Goal: Navigation & Orientation: Find specific page/section

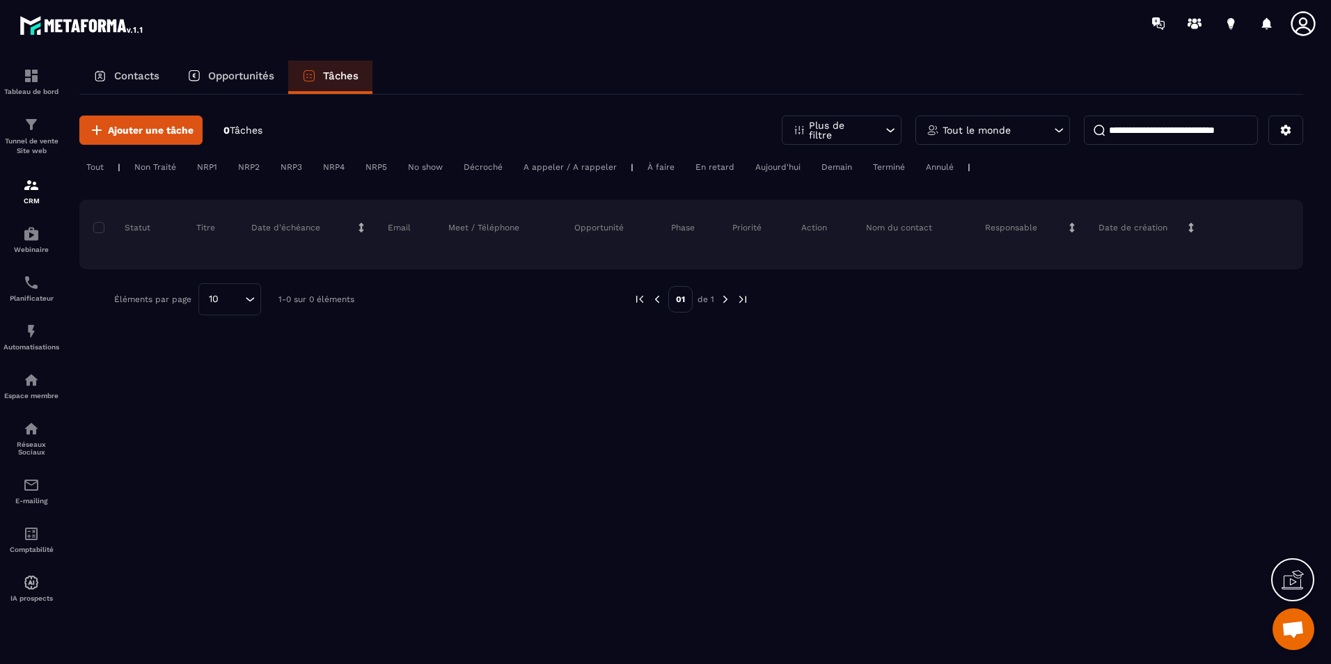
scroll to position [461, 0]
click at [264, 75] on p "Opportunités" at bounding box center [241, 76] width 66 height 13
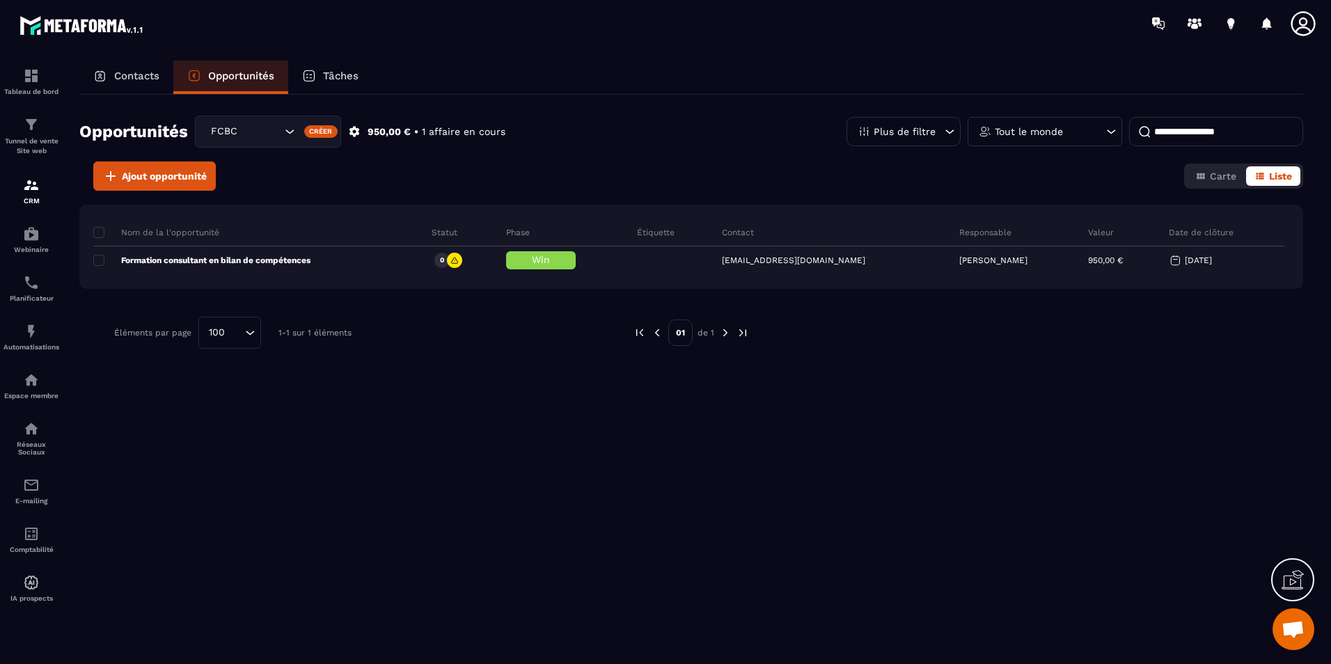
click at [138, 68] on div "Contacts" at bounding box center [126, 77] width 94 height 33
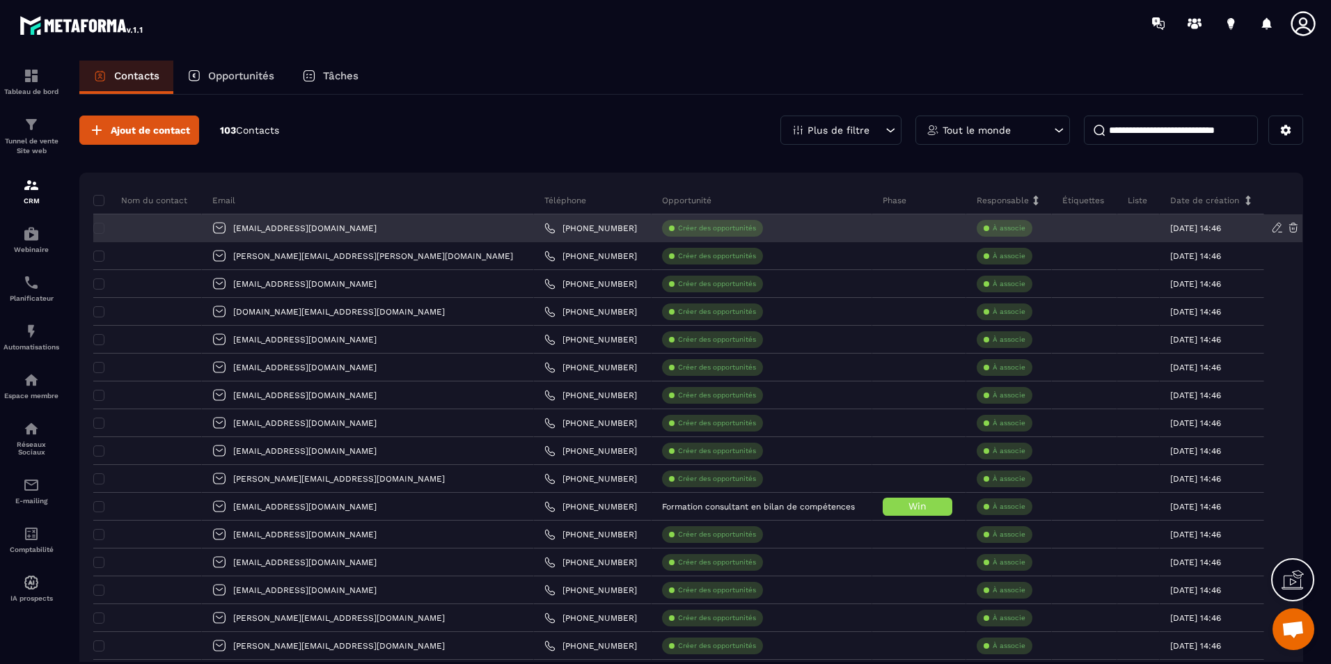
click at [1274, 228] on icon at bounding box center [1277, 227] width 8 height 9
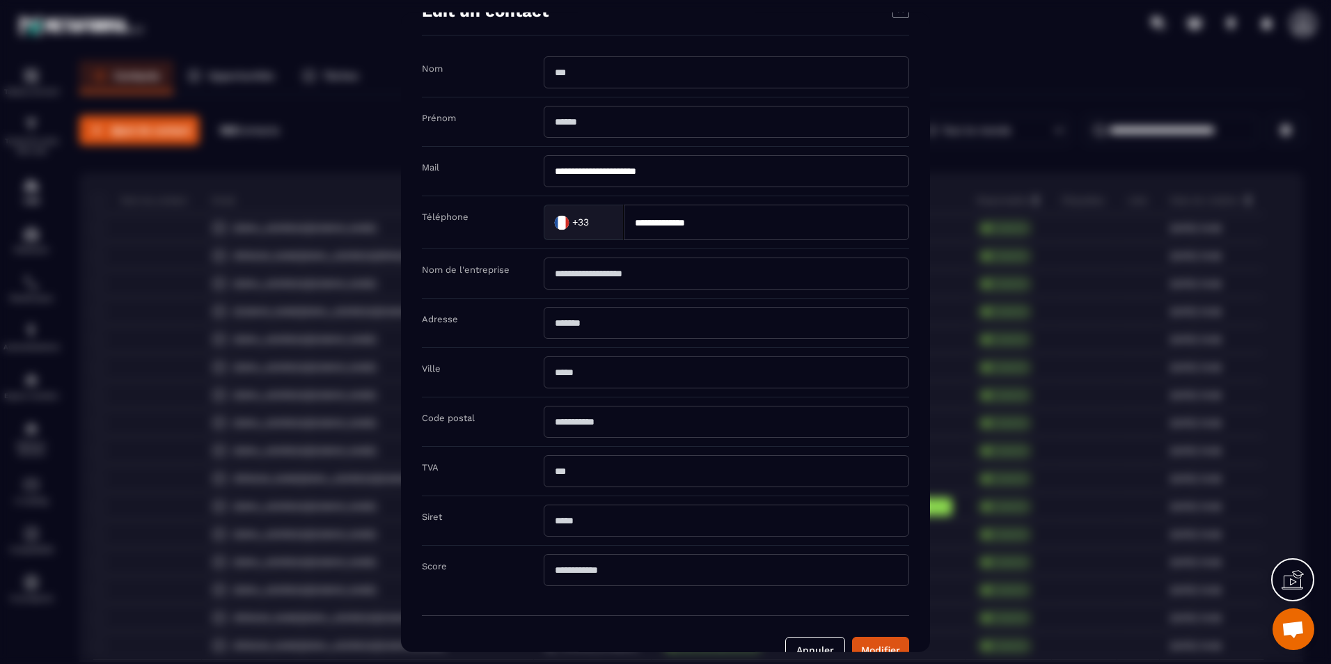
scroll to position [64, 0]
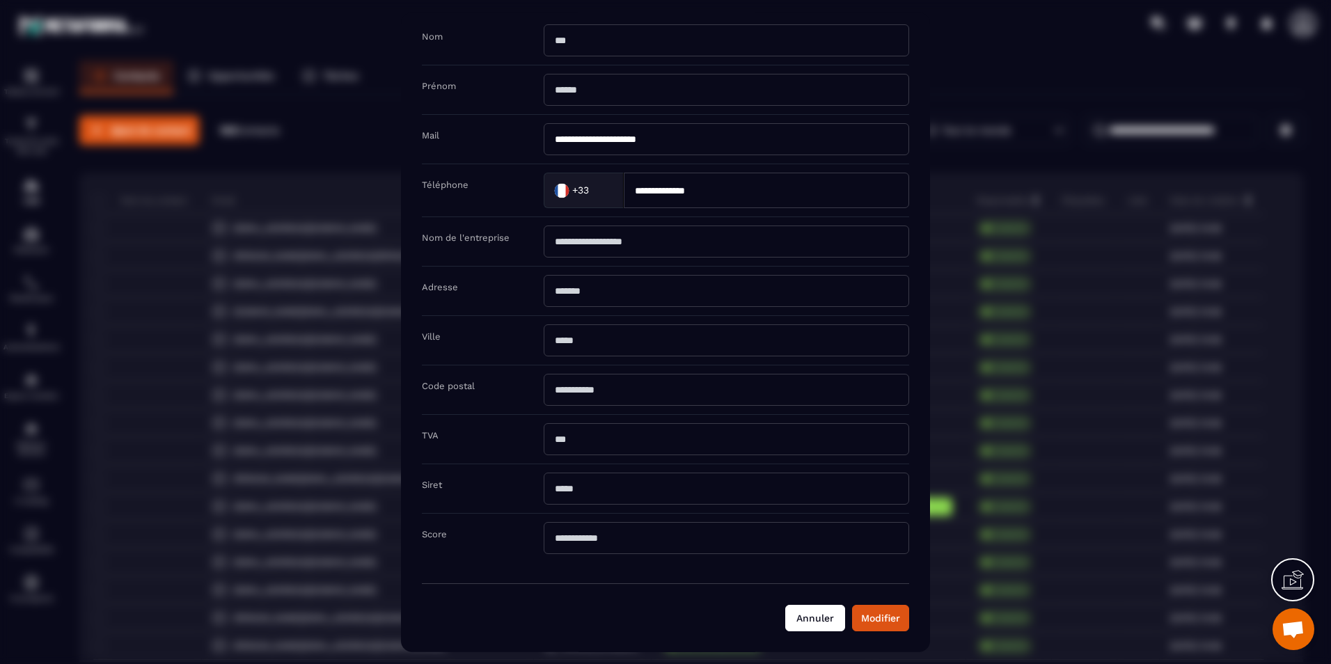
click at [814, 613] on button "Annuler" at bounding box center [815, 618] width 60 height 26
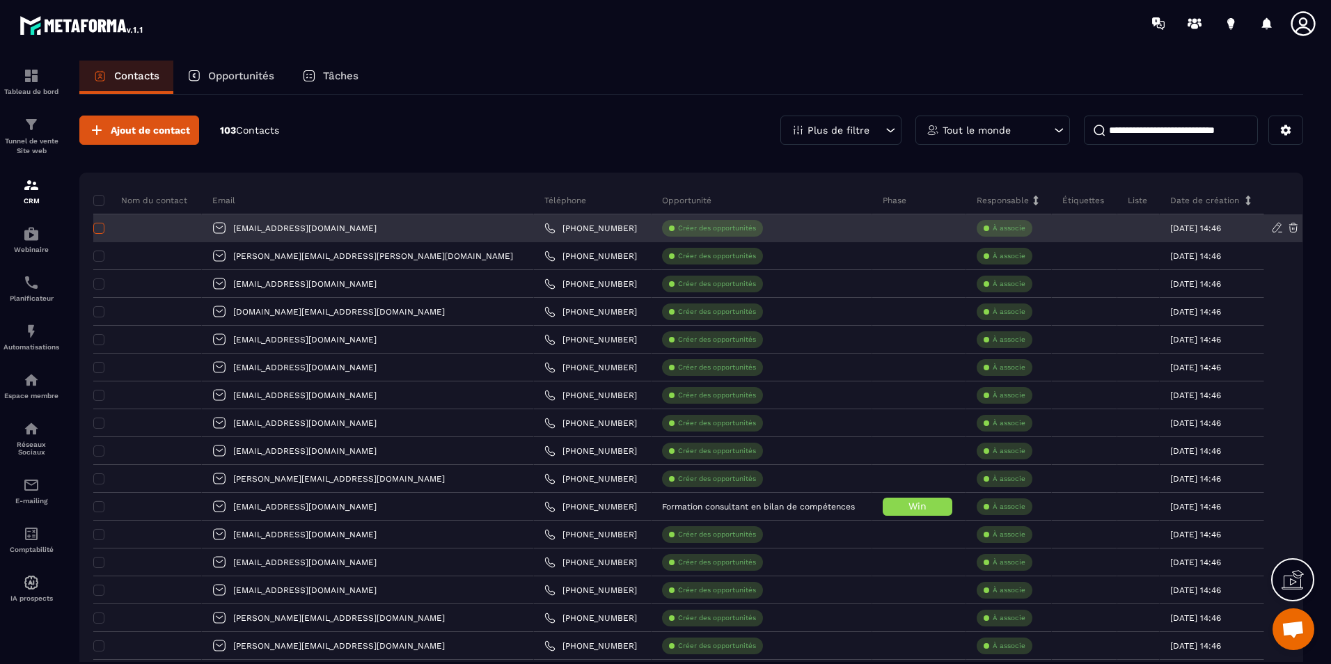
click at [94, 225] on span at bounding box center [98, 228] width 11 height 11
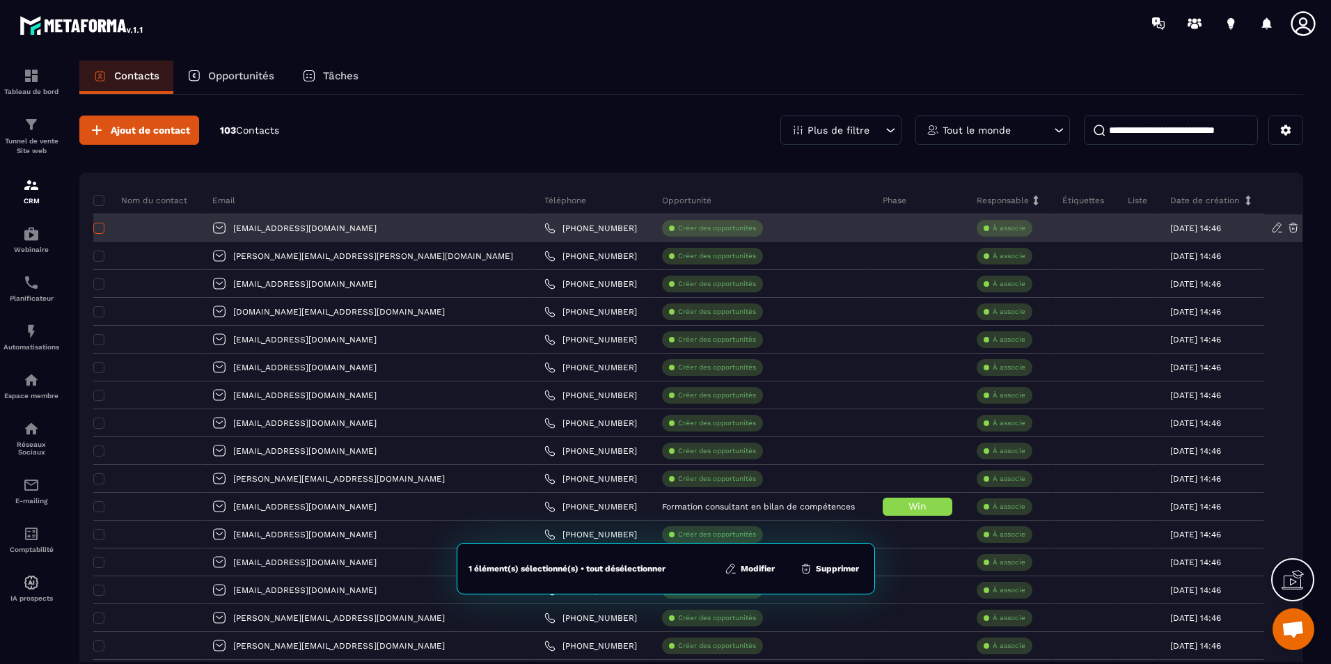
click at [94, 225] on span at bounding box center [98, 228] width 11 height 11
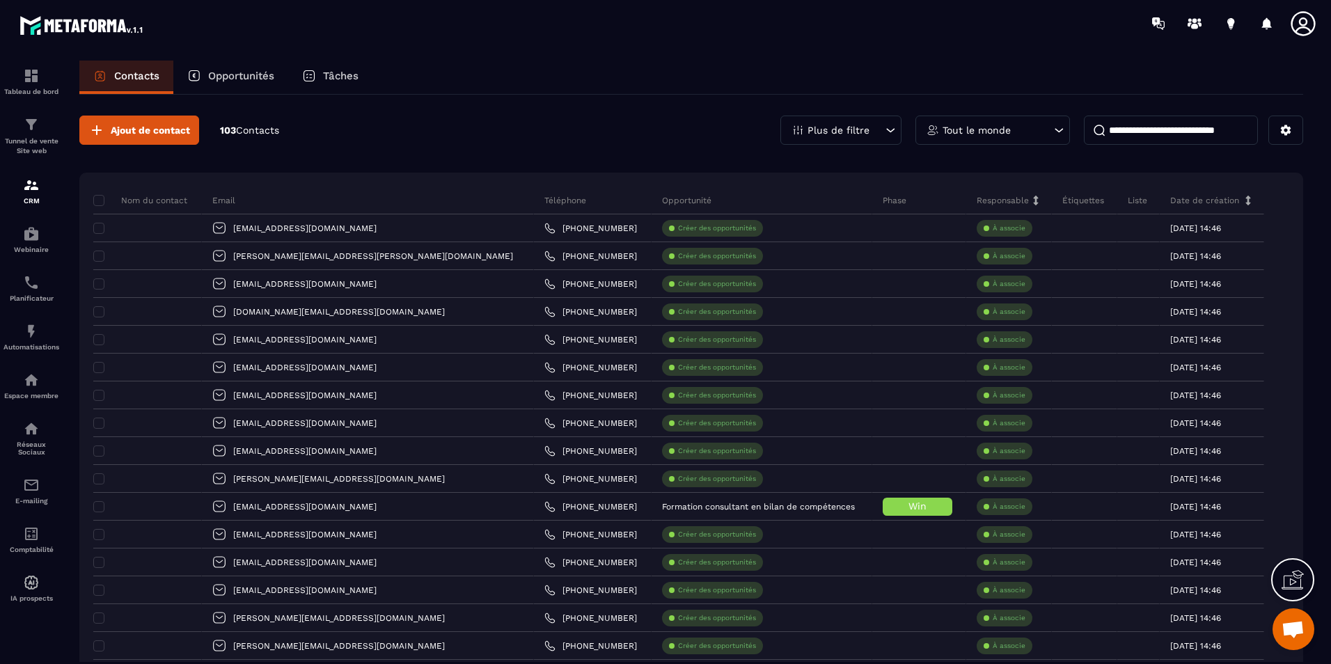
click at [38, 91] on p "Tableau de bord" at bounding box center [31, 92] width 56 height 8
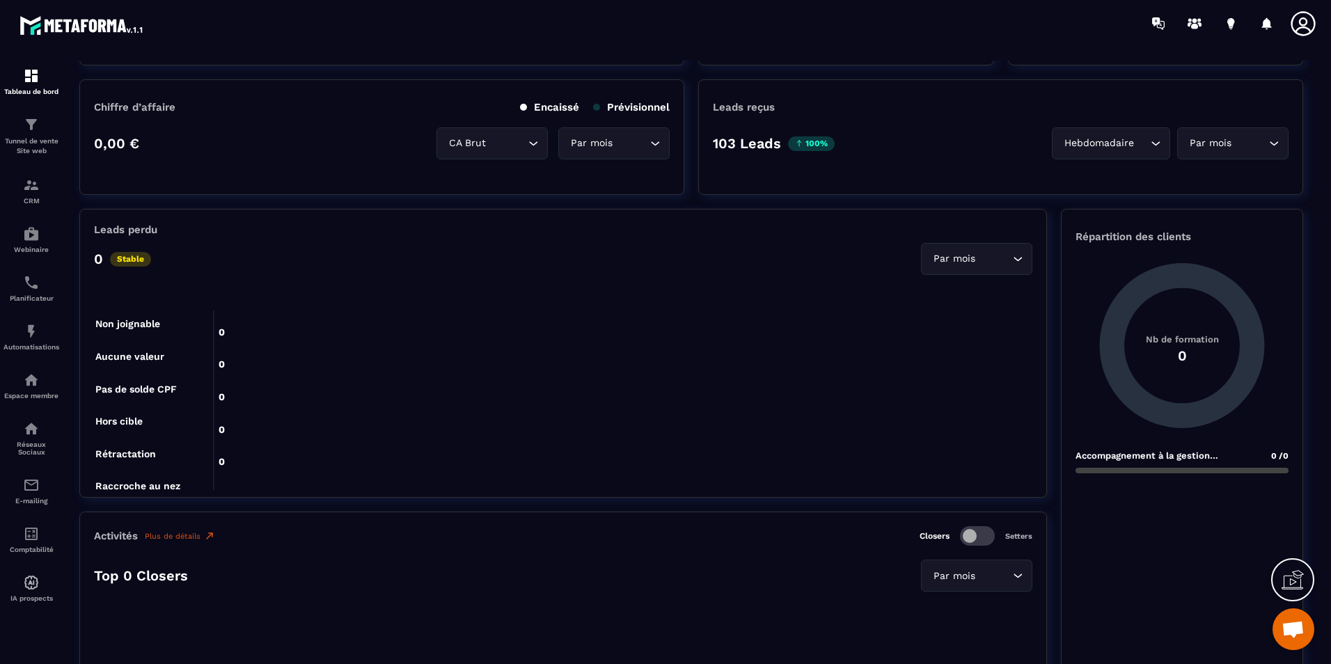
scroll to position [348, 0]
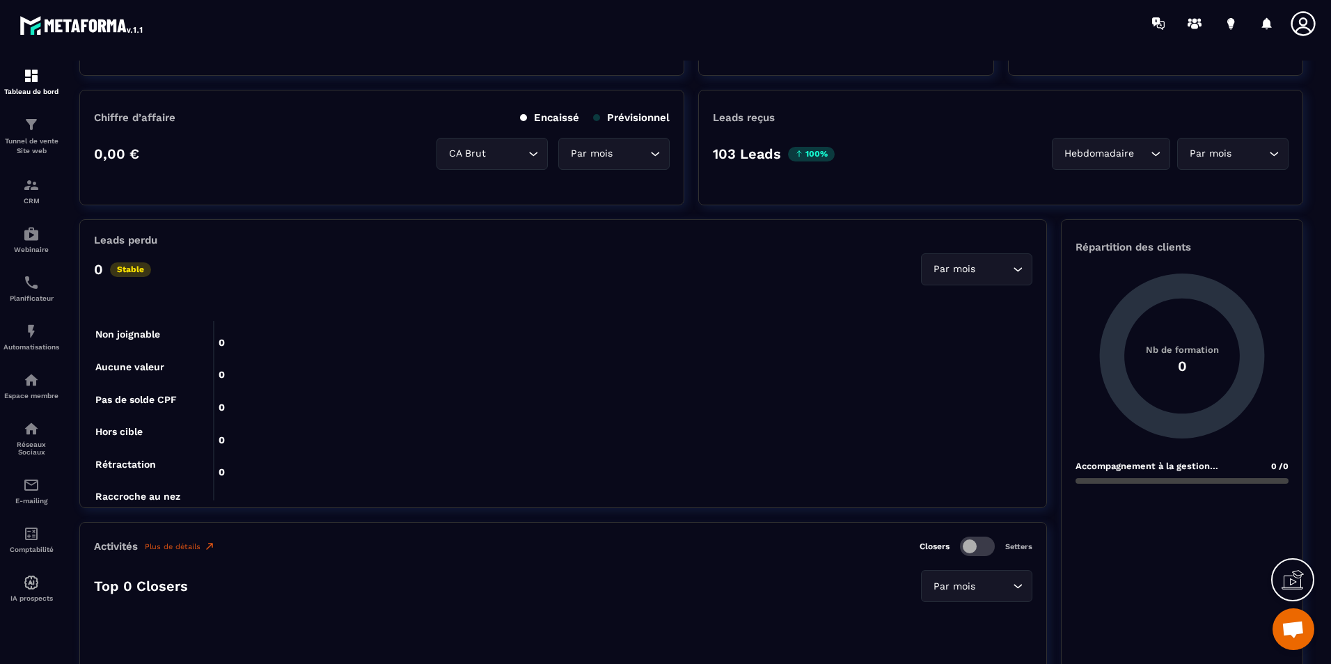
click at [960, 266] on div "Par mois" at bounding box center [970, 269] width 82 height 15
click at [960, 266] on input "Search for option" at bounding box center [969, 269] width 79 height 15
click at [798, 301] on foreignobject at bounding box center [563, 590] width 939 height 583
click at [267, 311] on foreignobject at bounding box center [563, 590] width 939 height 583
click at [128, 266] on p "Stable" at bounding box center [130, 269] width 41 height 15
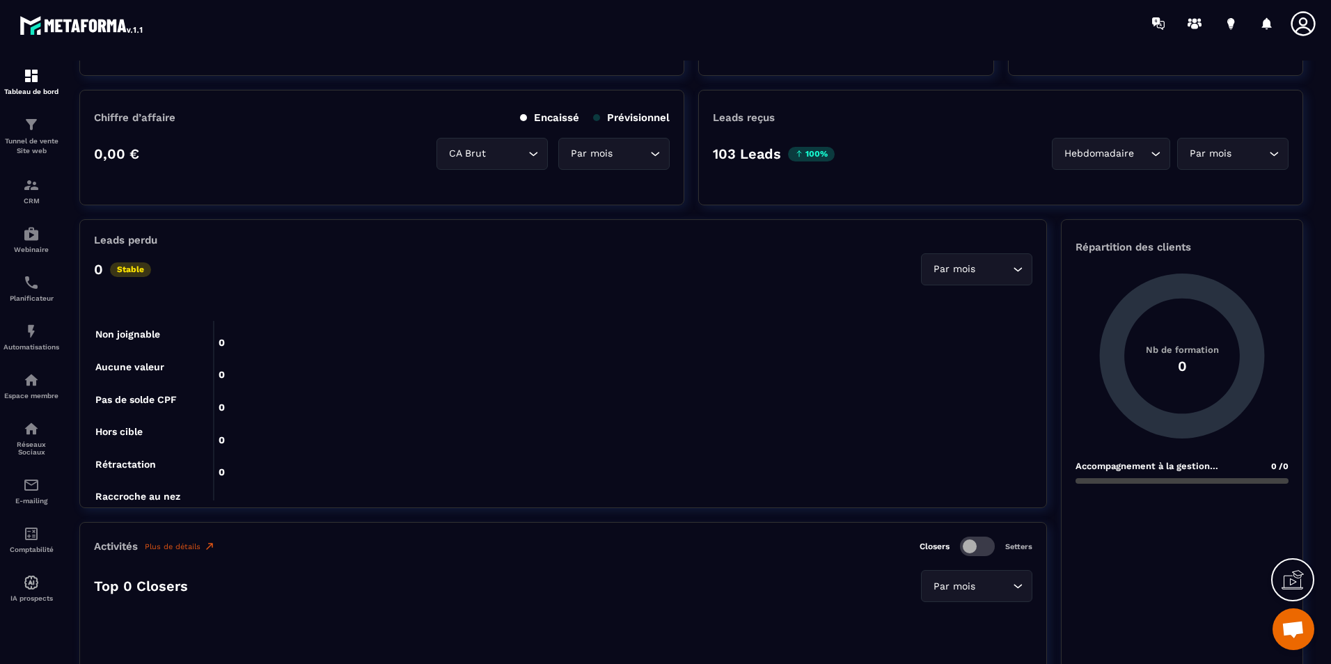
click at [91, 268] on div "Leads perdu 0 Stable Par mois Loading... 0 0 0 0 0 0 0 0 0 0 0 0 0 0 0 0 0 Non …" at bounding box center [563, 363] width 968 height 289
click at [108, 241] on p "Leads perdu" at bounding box center [125, 240] width 63 height 13
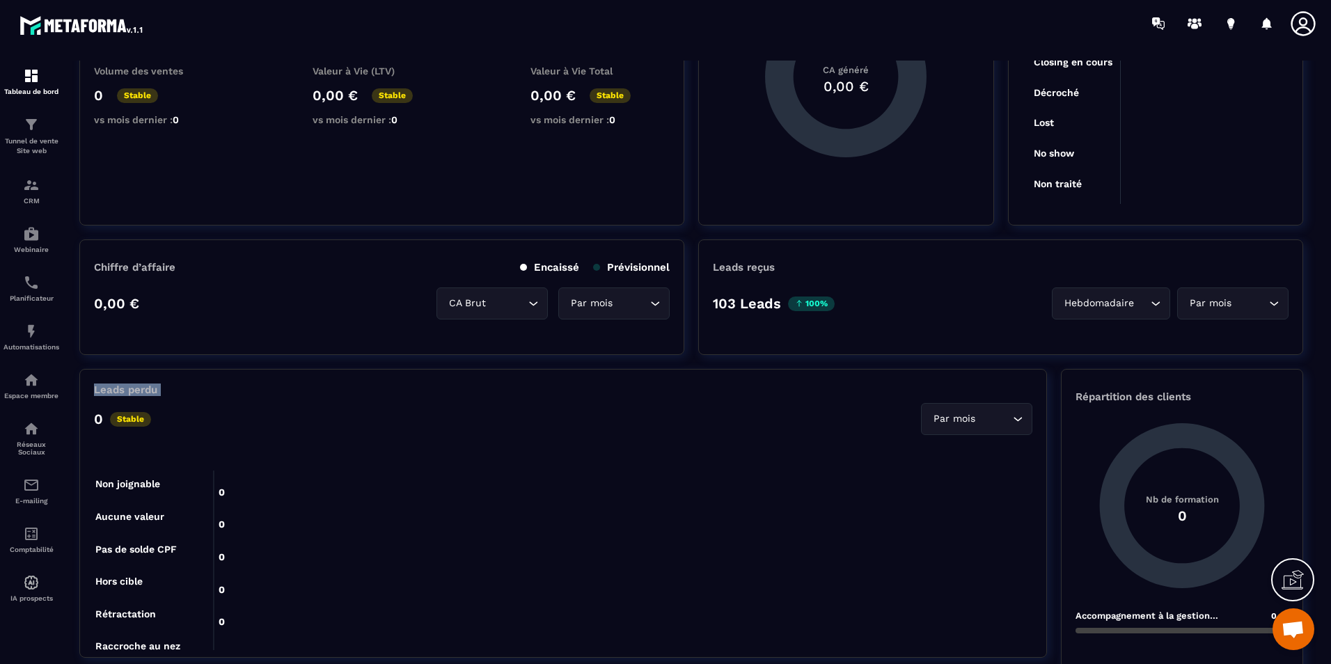
scroll to position [0, 0]
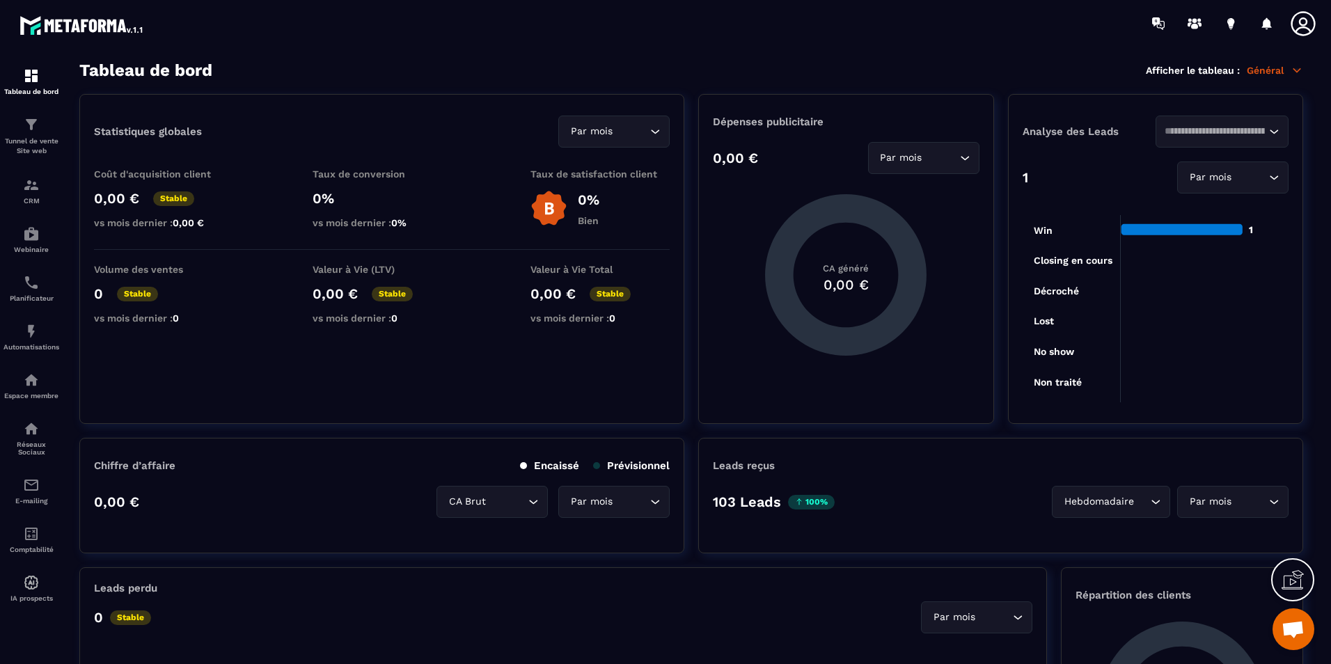
click at [744, 503] on p "103 Leads" at bounding box center [747, 502] width 68 height 17
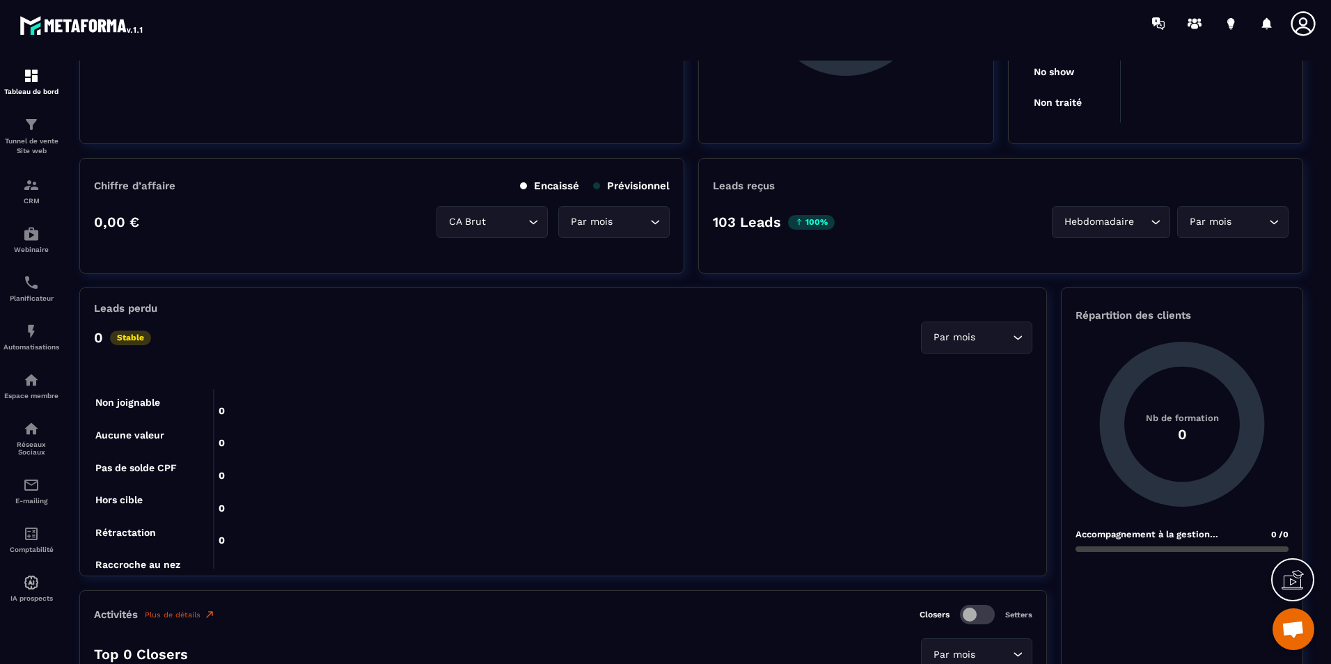
scroll to position [348, 0]
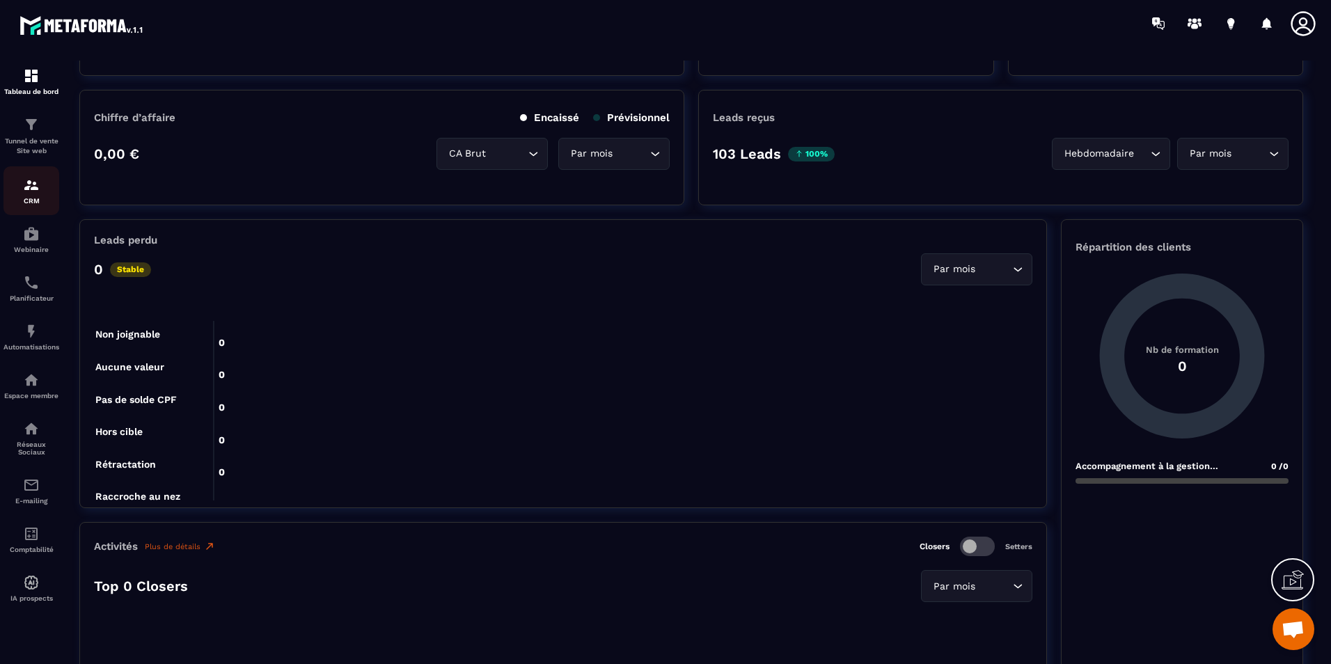
click at [41, 194] on div "CRM" at bounding box center [31, 191] width 56 height 28
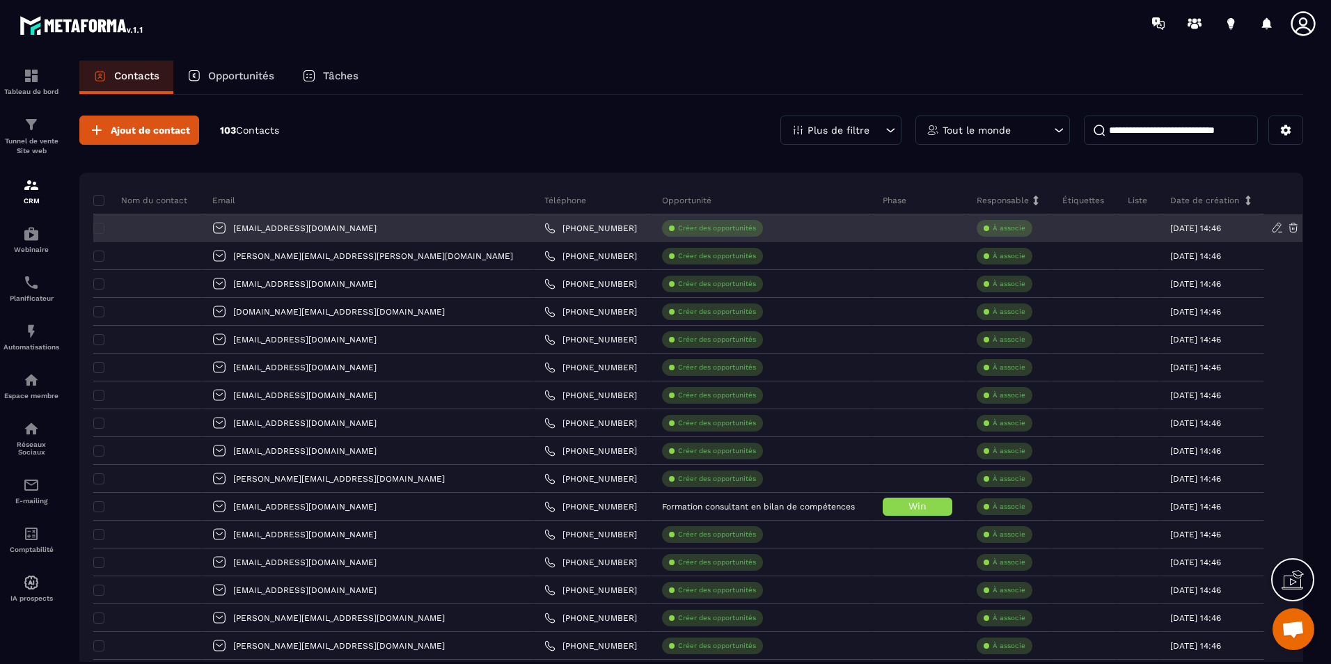
click at [171, 236] on div at bounding box center [147, 228] width 109 height 28
